Goal: Task Accomplishment & Management: Use online tool/utility

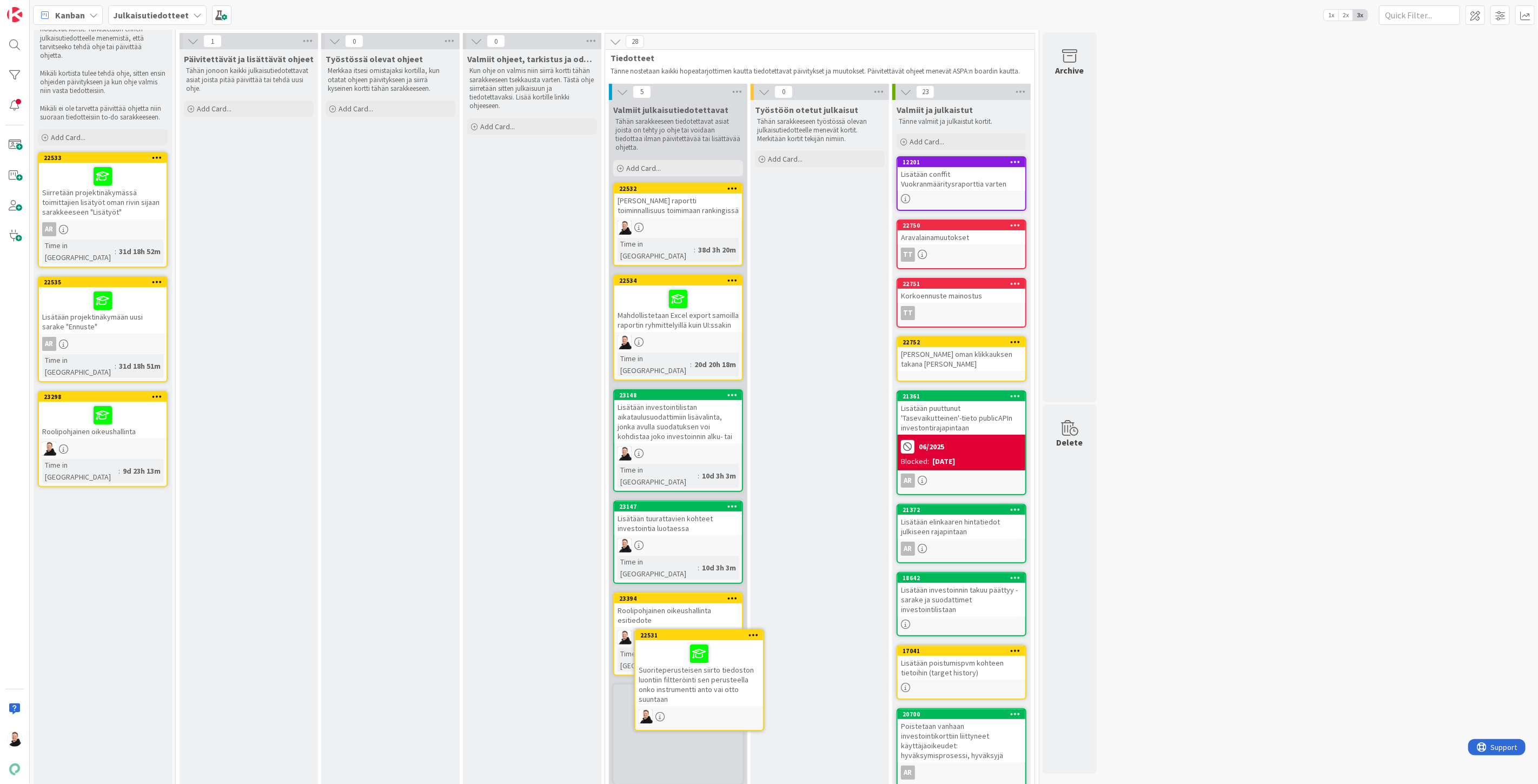
scroll to position [77, 0]
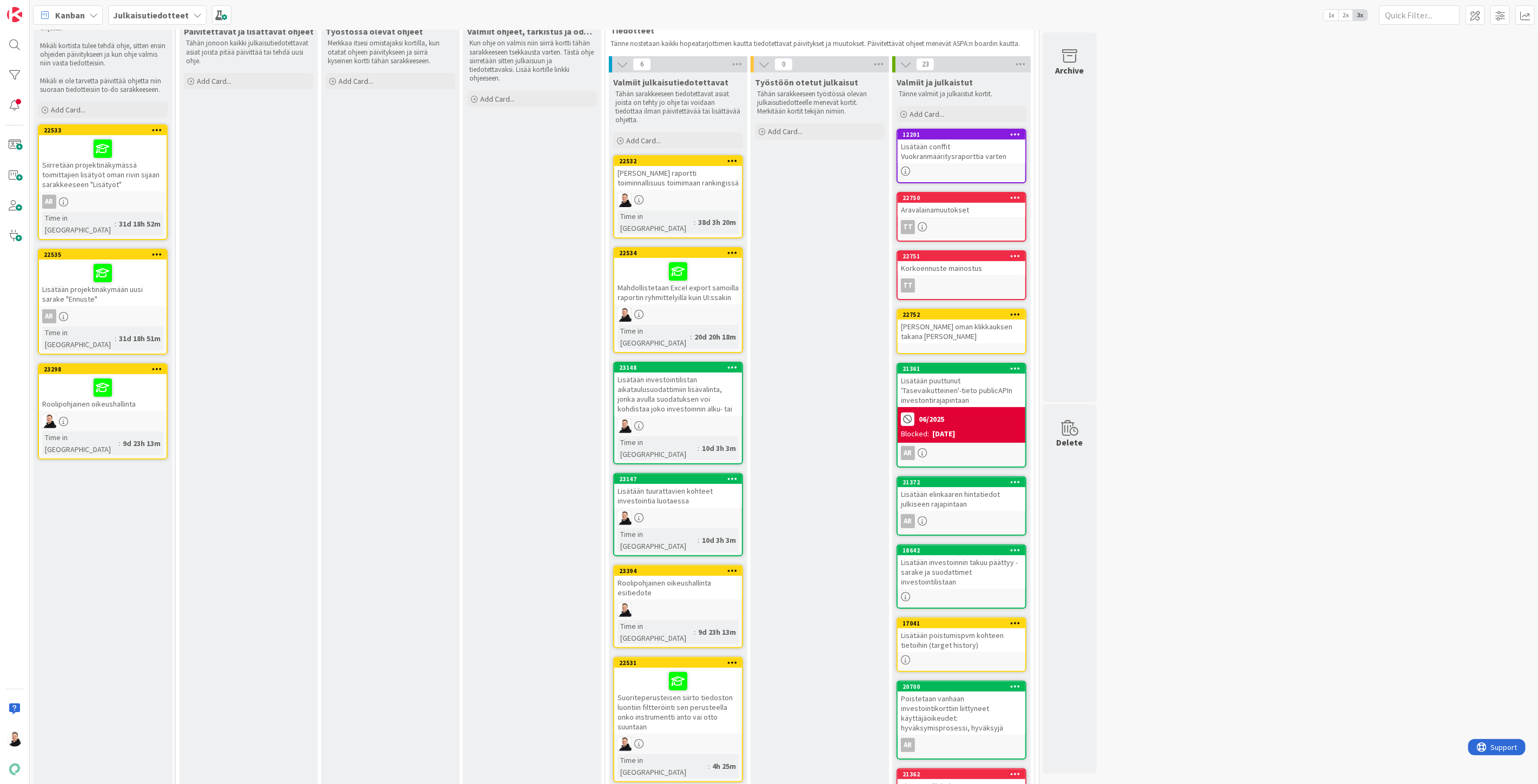
click at [661, 576] on div "Roolipohjainen oikeushallinta esitiedote" at bounding box center [678, 587] width 128 height 24
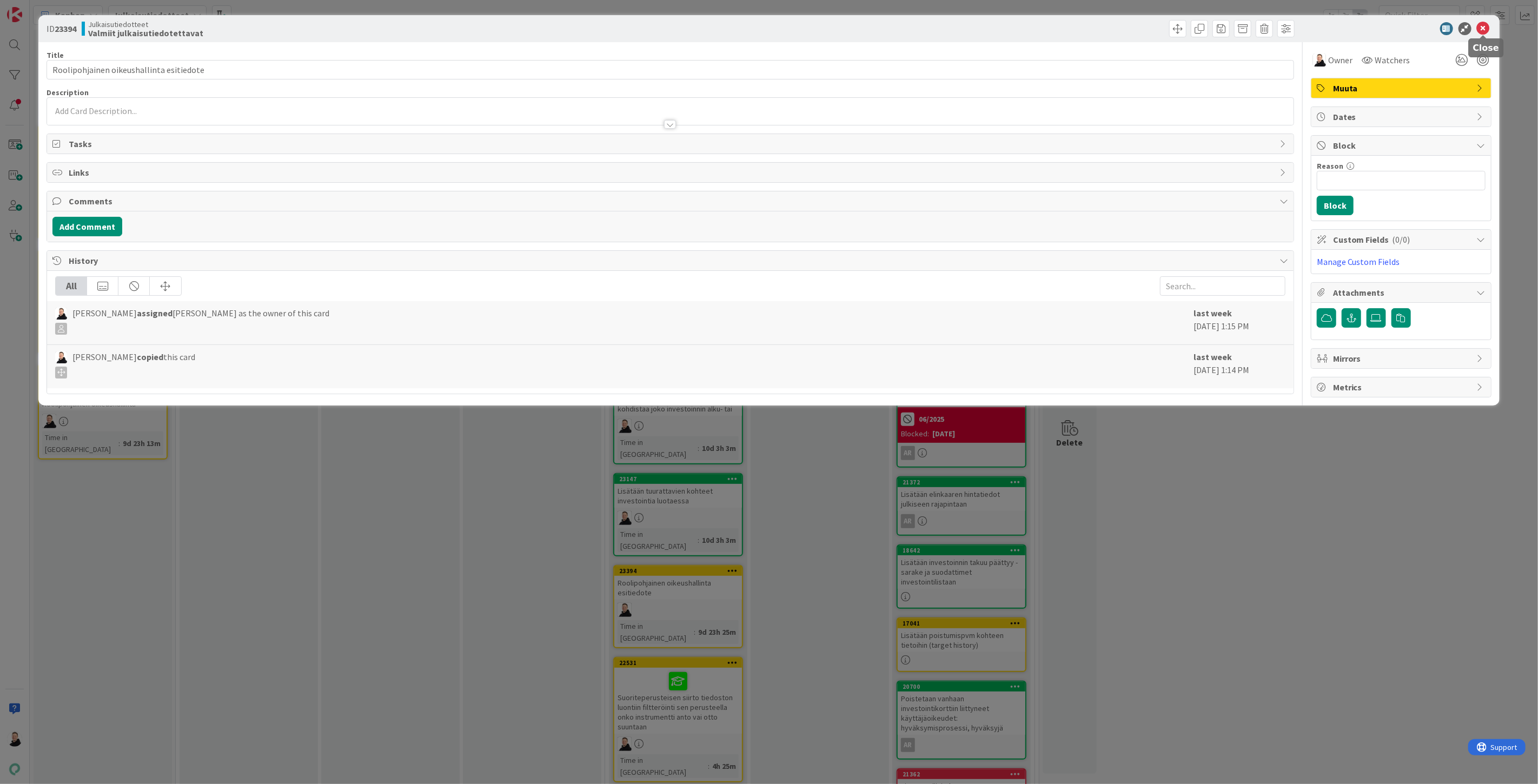
click at [1490, 28] on icon at bounding box center [1483, 28] width 13 height 13
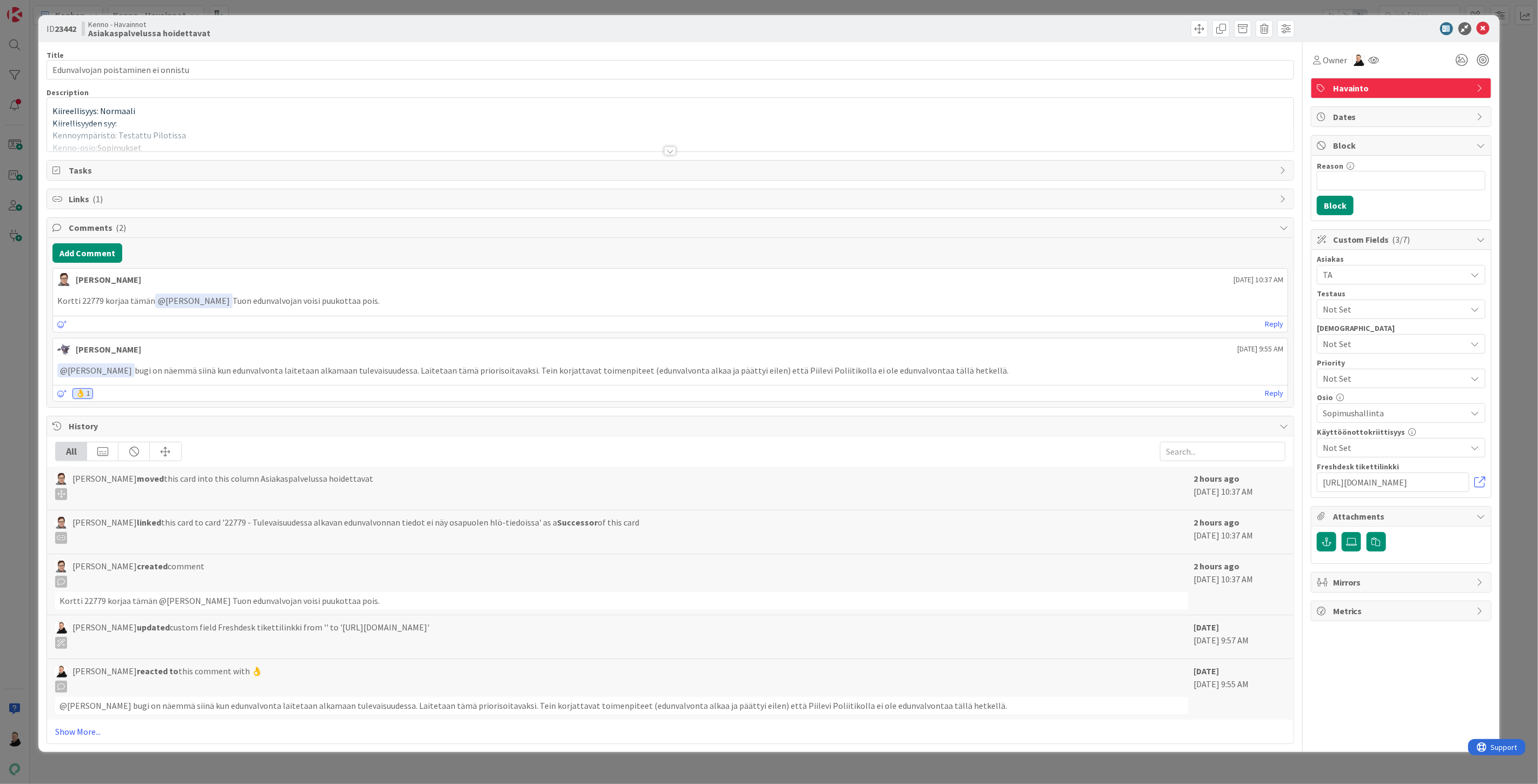
type input "Edunvalvojan poistaminen ei onnistu"
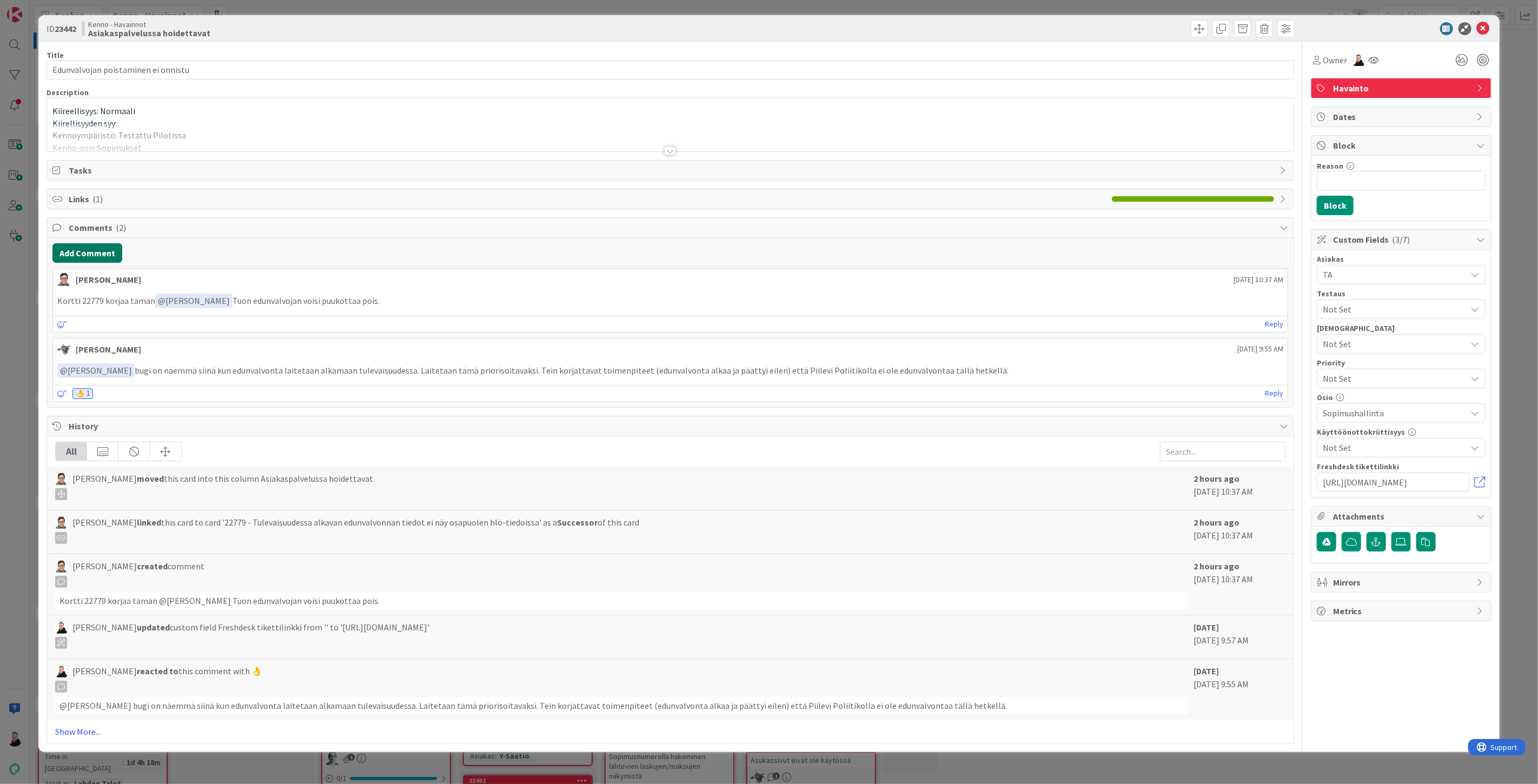
click at [80, 252] on button "Add Comment" at bounding box center [87, 252] width 70 height 19
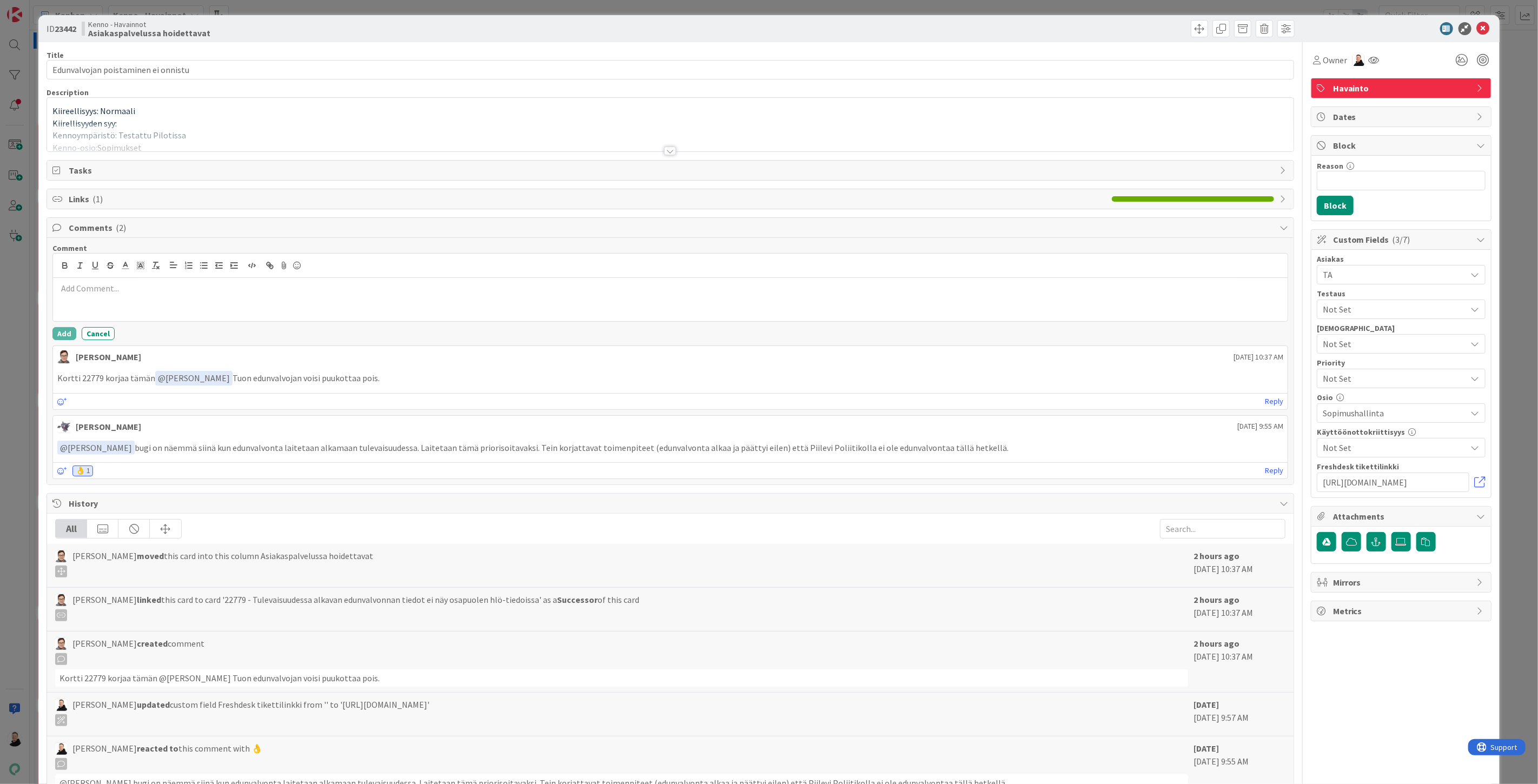
click at [119, 301] on div at bounding box center [670, 299] width 1235 height 44
click at [664, 148] on div at bounding box center [670, 151] width 12 height 8
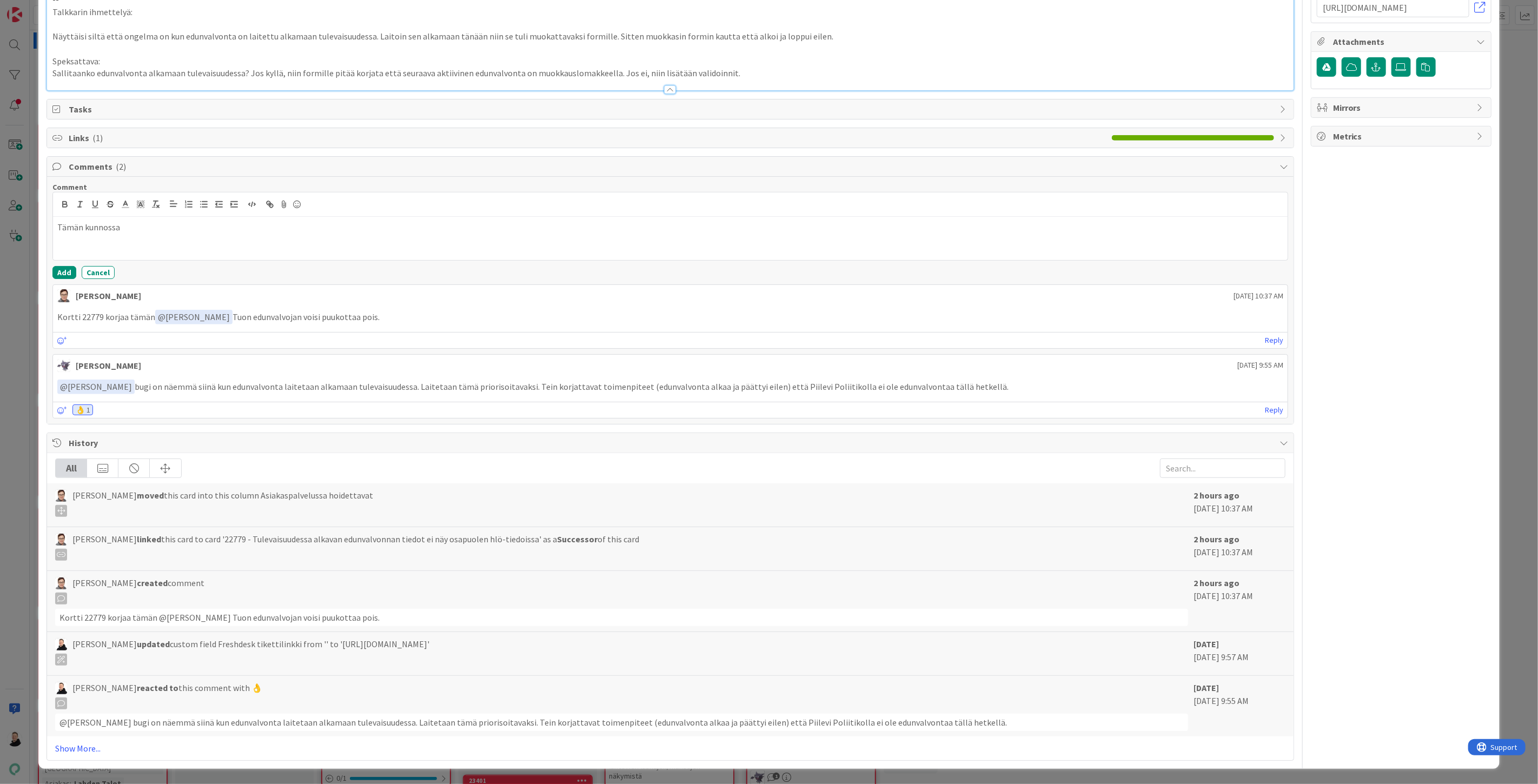
scroll to position [2054, 0]
drag, startPoint x: 130, startPoint y: 233, endPoint x: 14, endPoint y: 239, distance: 116.2
click at [14, 239] on div "ID 23442 Kenno - Havainnot Asiakaspalvelussa hoidettavat Title 36 / 128 Edunval…" at bounding box center [769, 392] width 1538 height 784
click at [96, 268] on button "Cancel" at bounding box center [98, 272] width 33 height 13
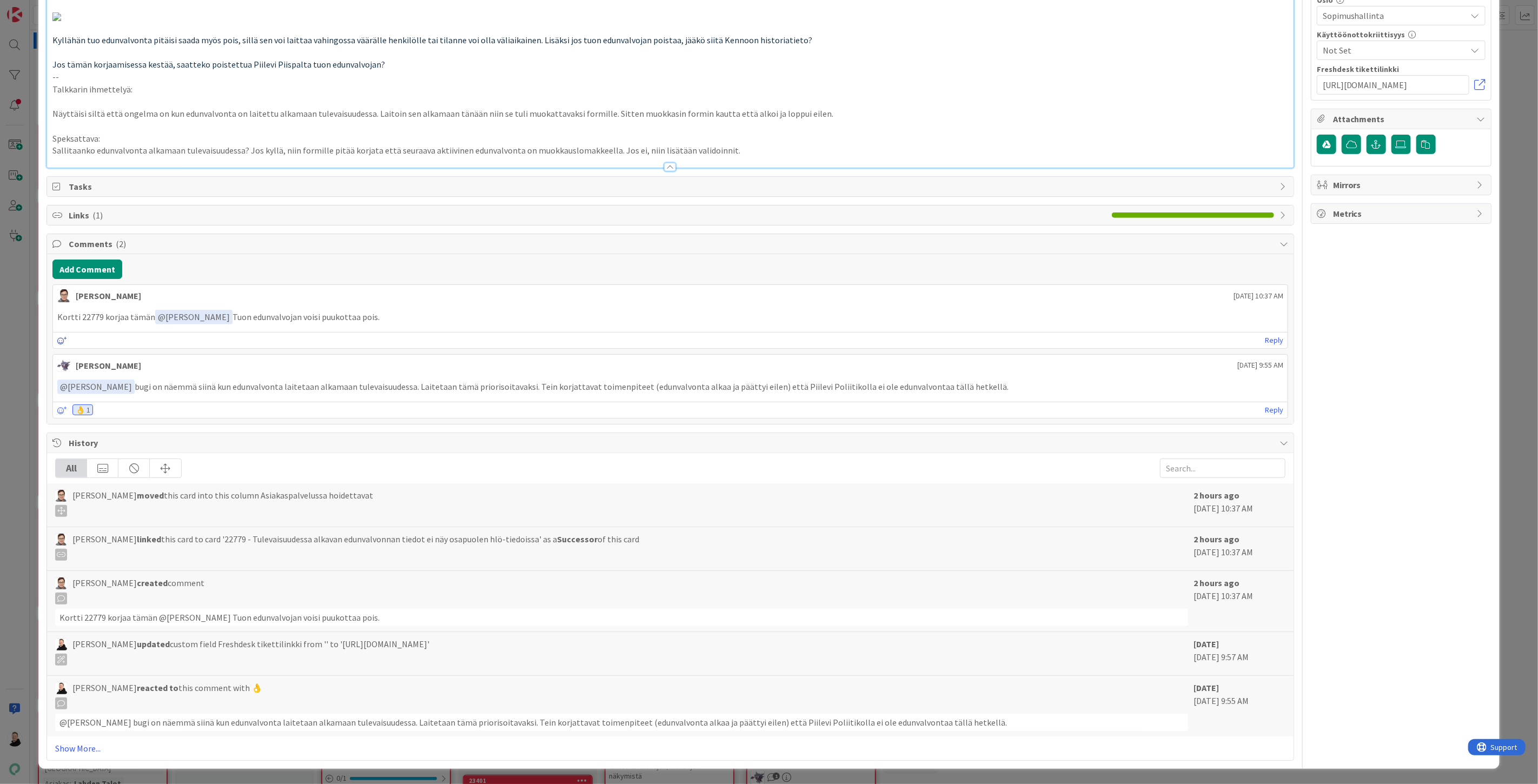
click at [62, 337] on icon at bounding box center [62, 340] width 10 height 8
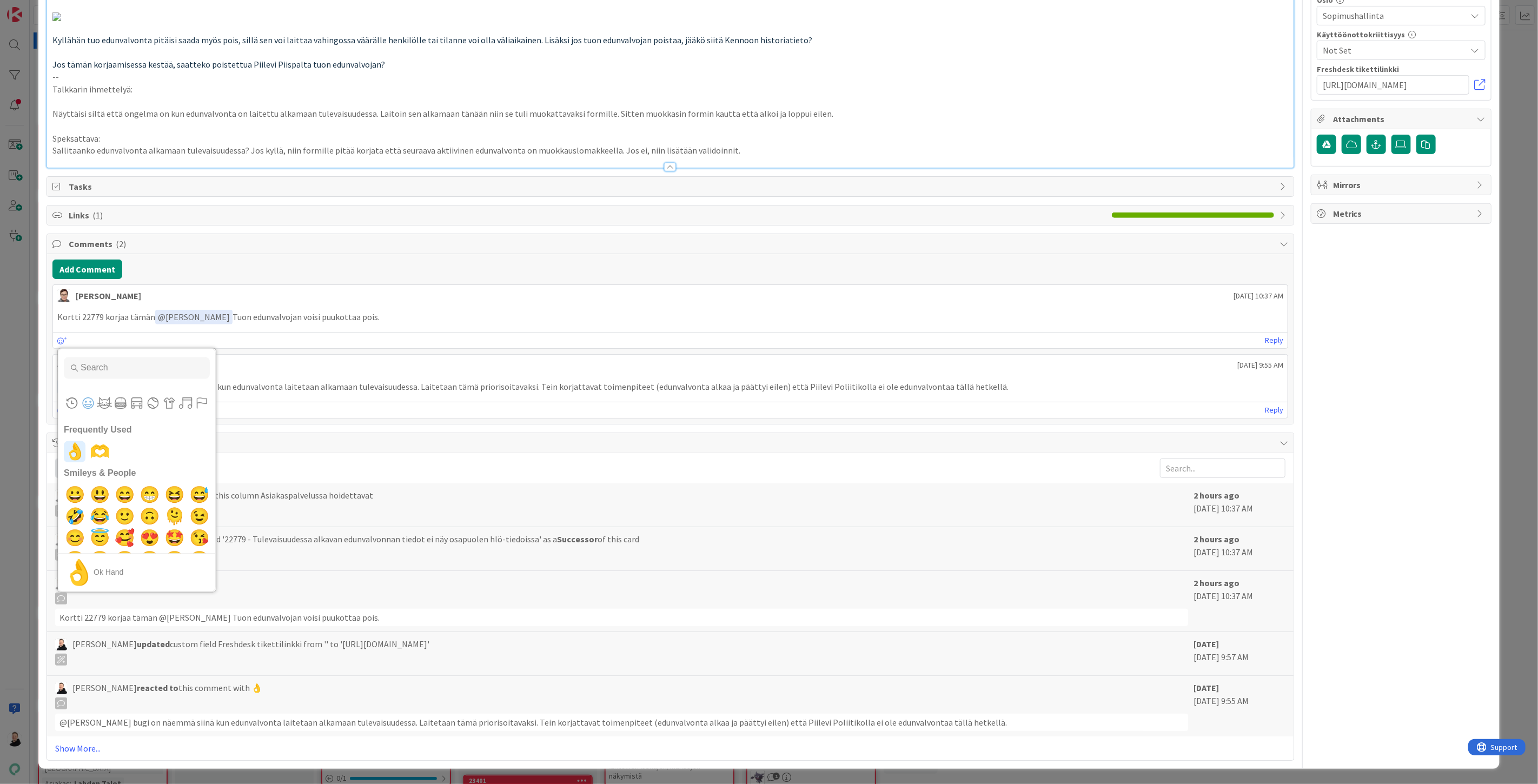
click at [74, 447] on span "👌" at bounding box center [74, 452] width 25 height 21
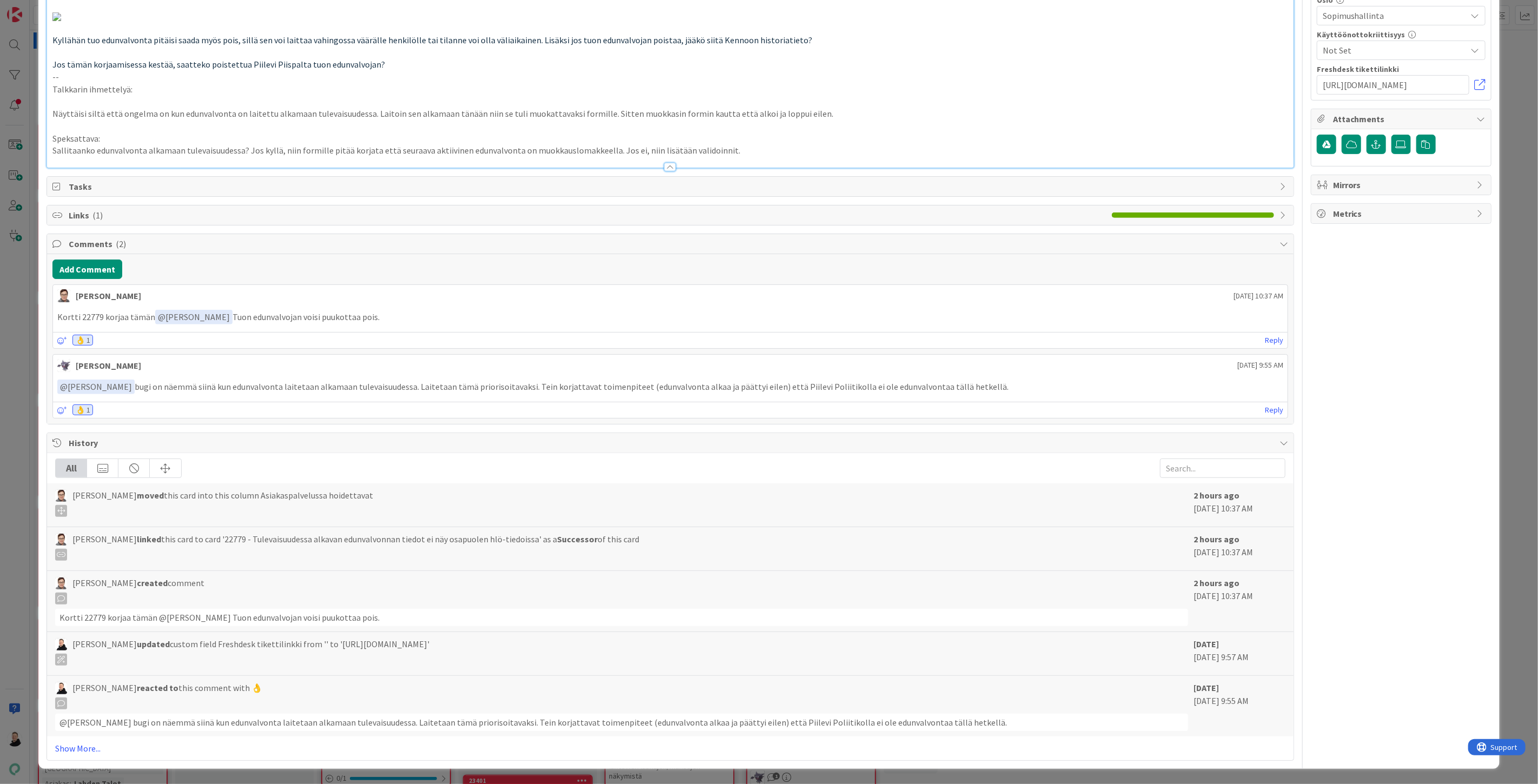
scroll to position [0, 0]
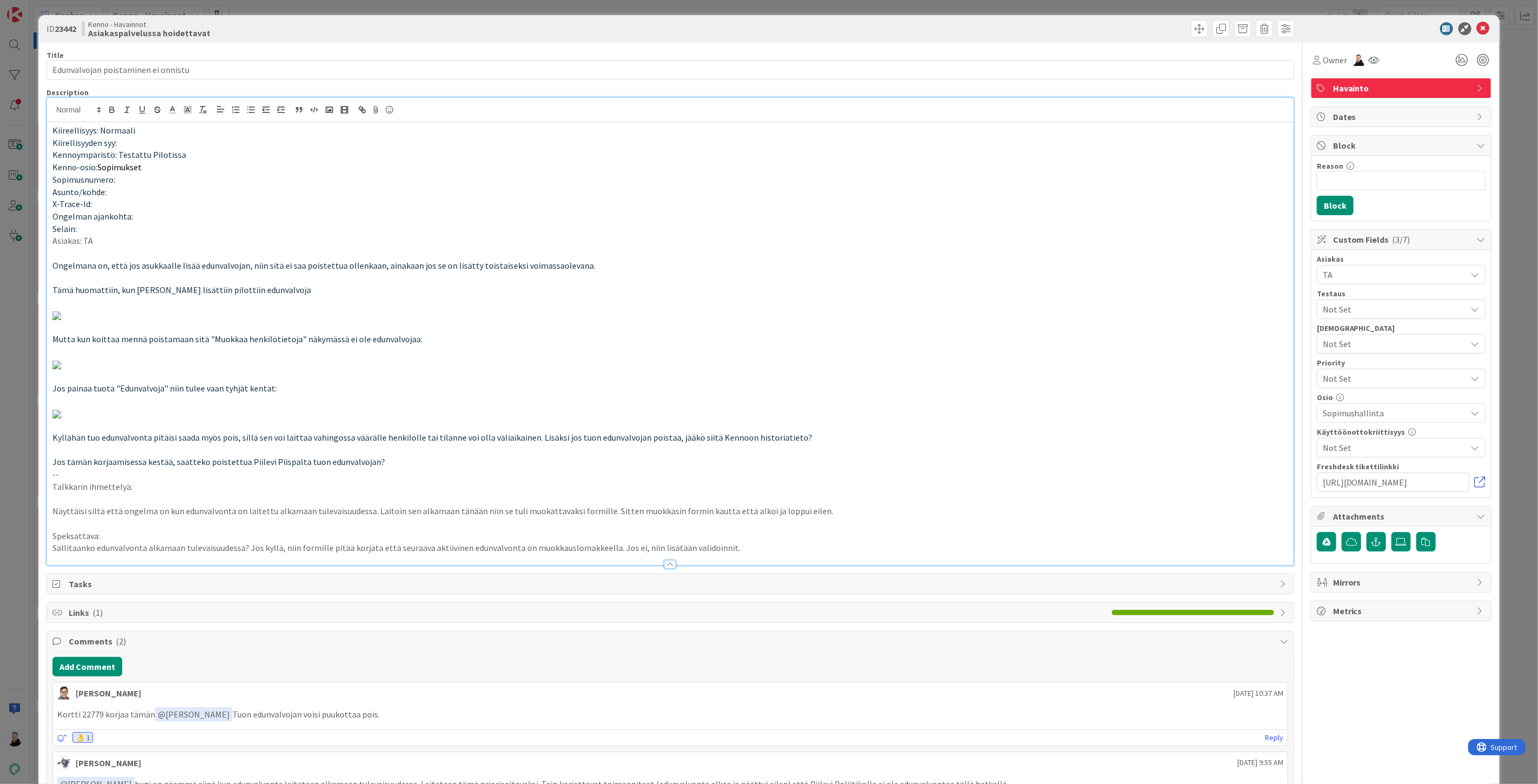
click at [1475, 483] on link at bounding box center [1481, 482] width 11 height 11
click at [1234, 26] on span at bounding box center [1243, 28] width 18 height 18
click at [1256, 81] on button "Archive" at bounding box center [1261, 79] width 43 height 19
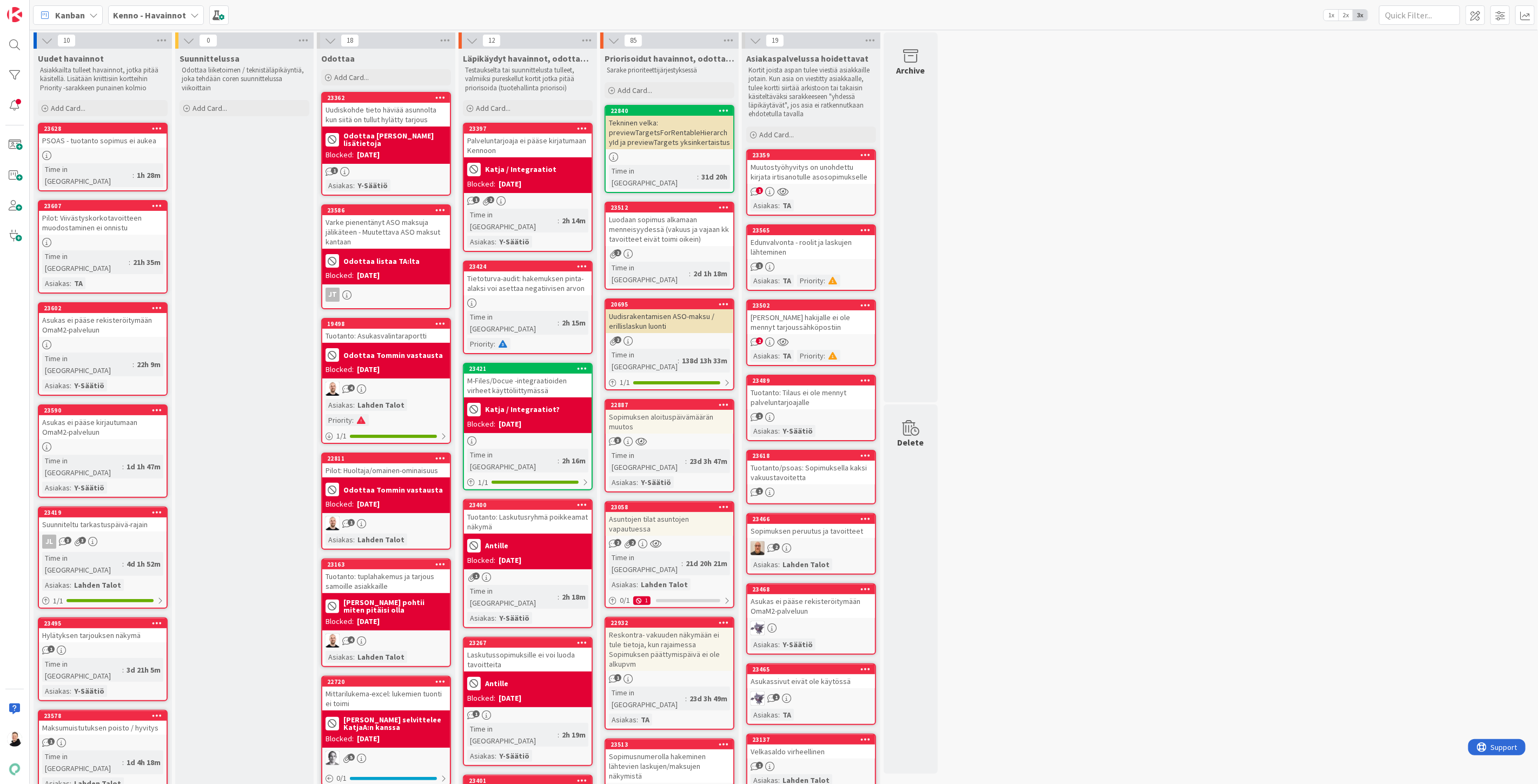
click at [813, 172] on div "Muutostyöhyvitys on unohdettu kirjata irtisanotulle asosopimukselle" at bounding box center [811, 171] width 128 height 24
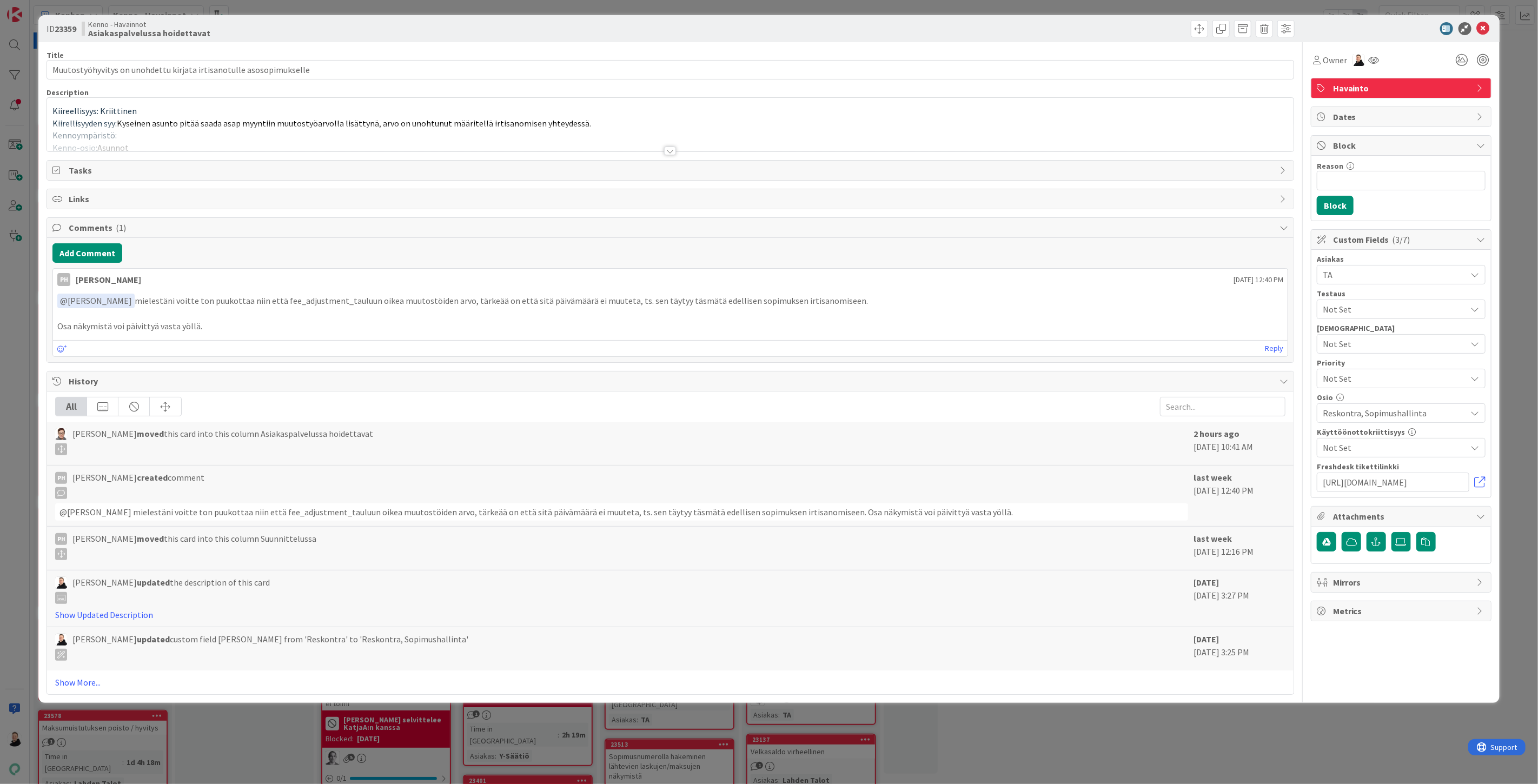
type input "Muutostyöhyvitys on unohdettu kirjata irtisanotulle asosopimukselle"
click at [1484, 29] on icon at bounding box center [1483, 28] width 13 height 13
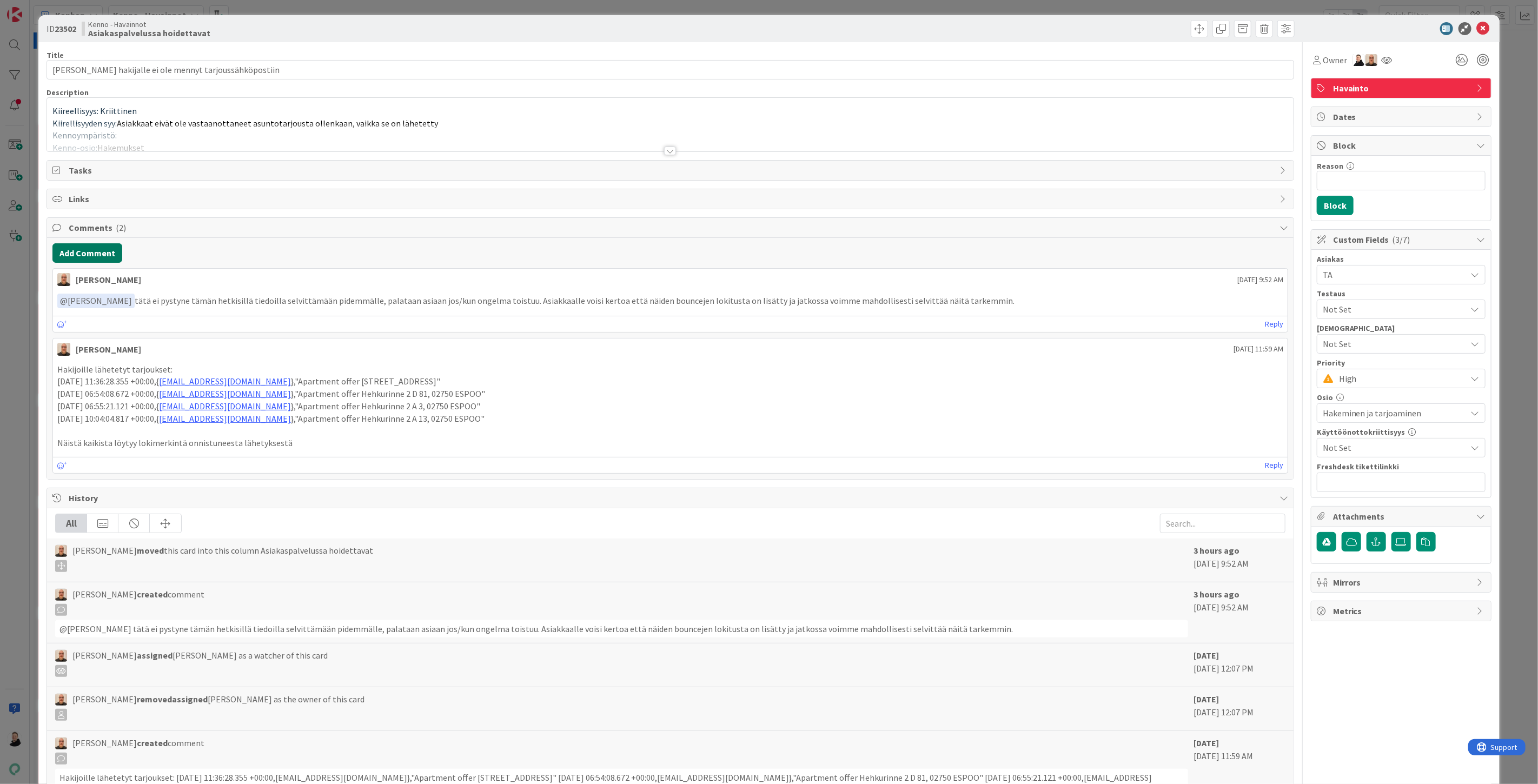
click at [102, 251] on button "Add Comment" at bounding box center [87, 252] width 70 height 19
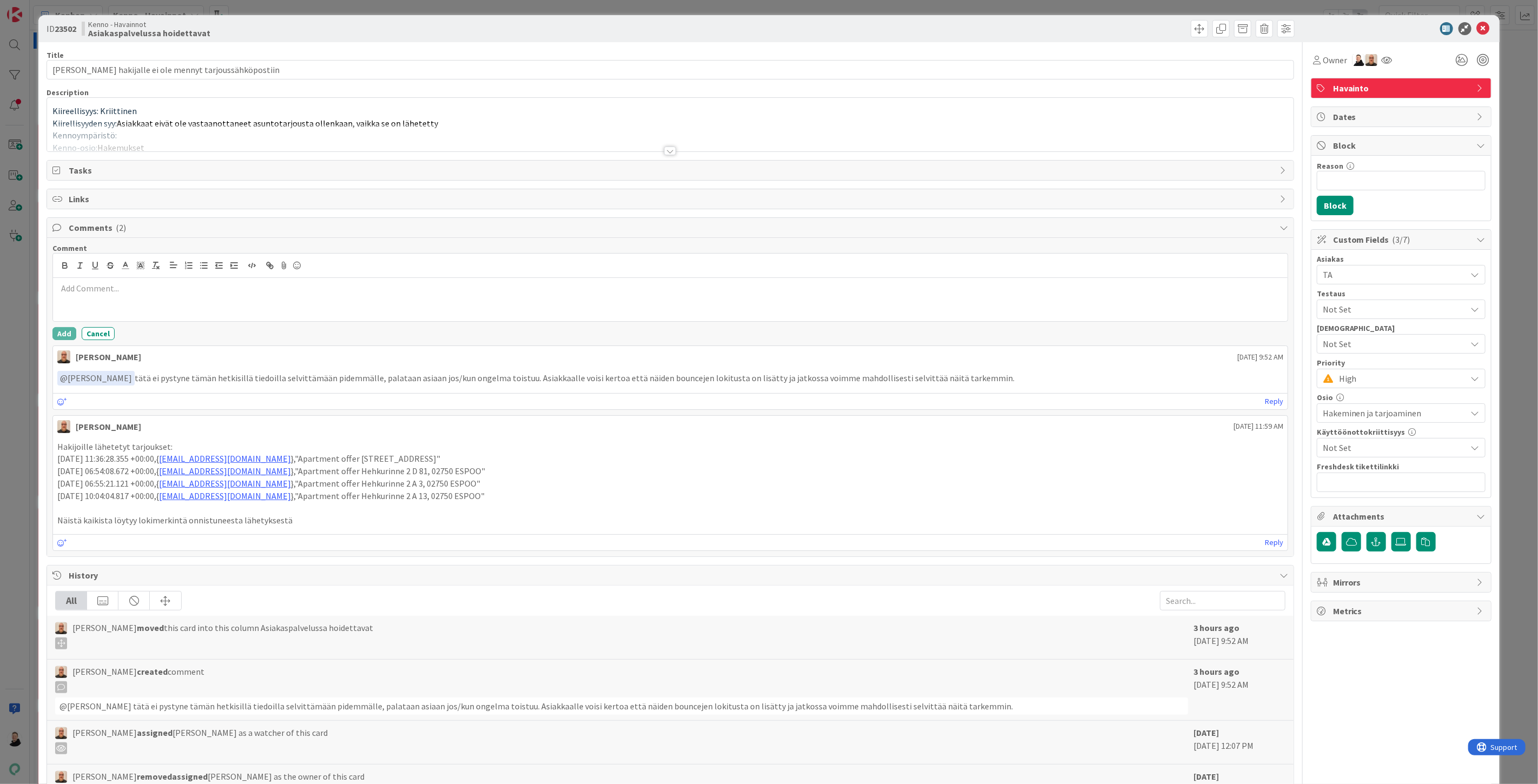
click at [113, 289] on p at bounding box center [670, 288] width 1226 height 12
click at [64, 337] on button "Add" at bounding box center [64, 333] width 24 height 13
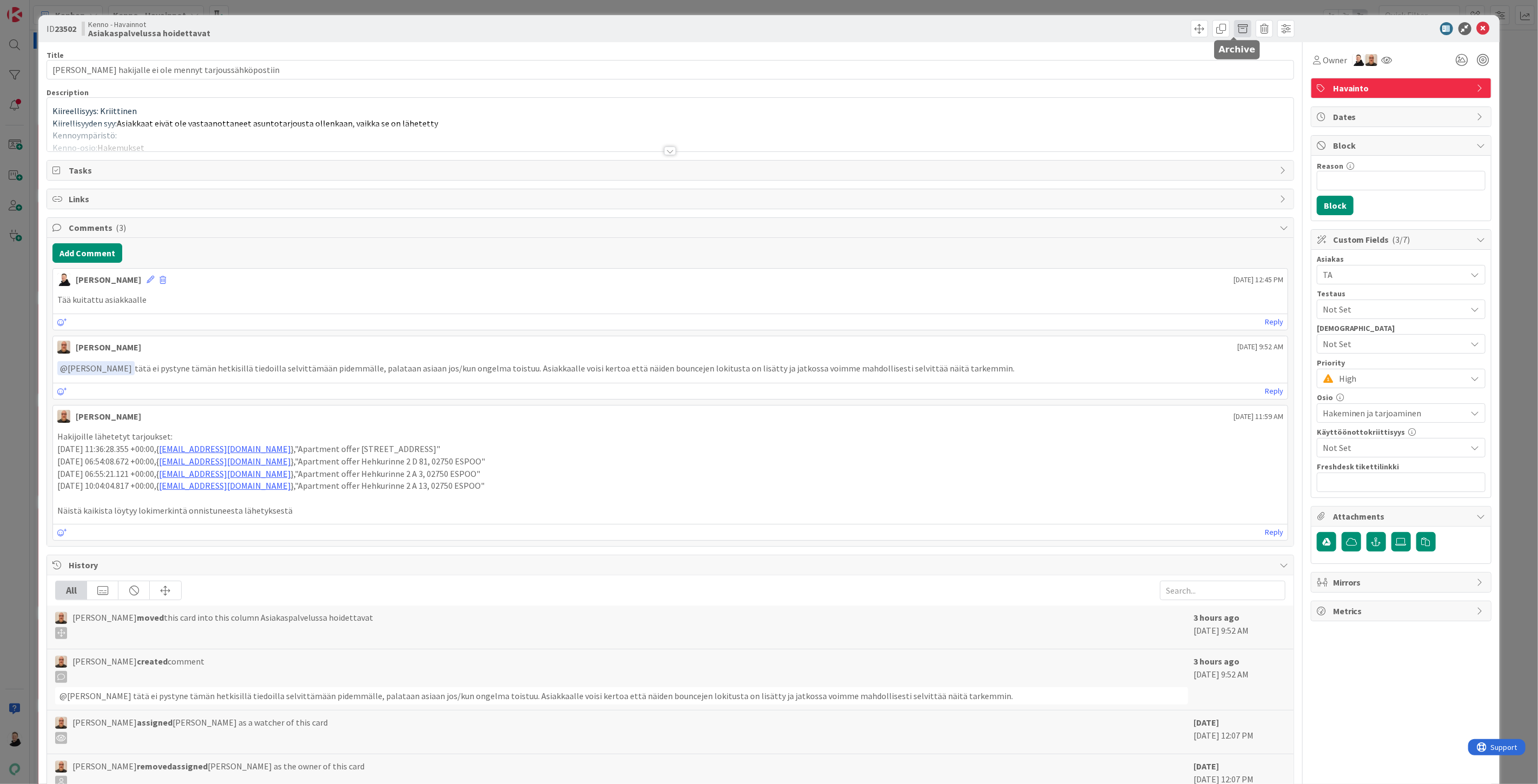
click at [1237, 30] on span at bounding box center [1243, 28] width 18 height 18
click at [1255, 76] on button "Archive" at bounding box center [1261, 79] width 43 height 19
